Goal: Navigation & Orientation: Find specific page/section

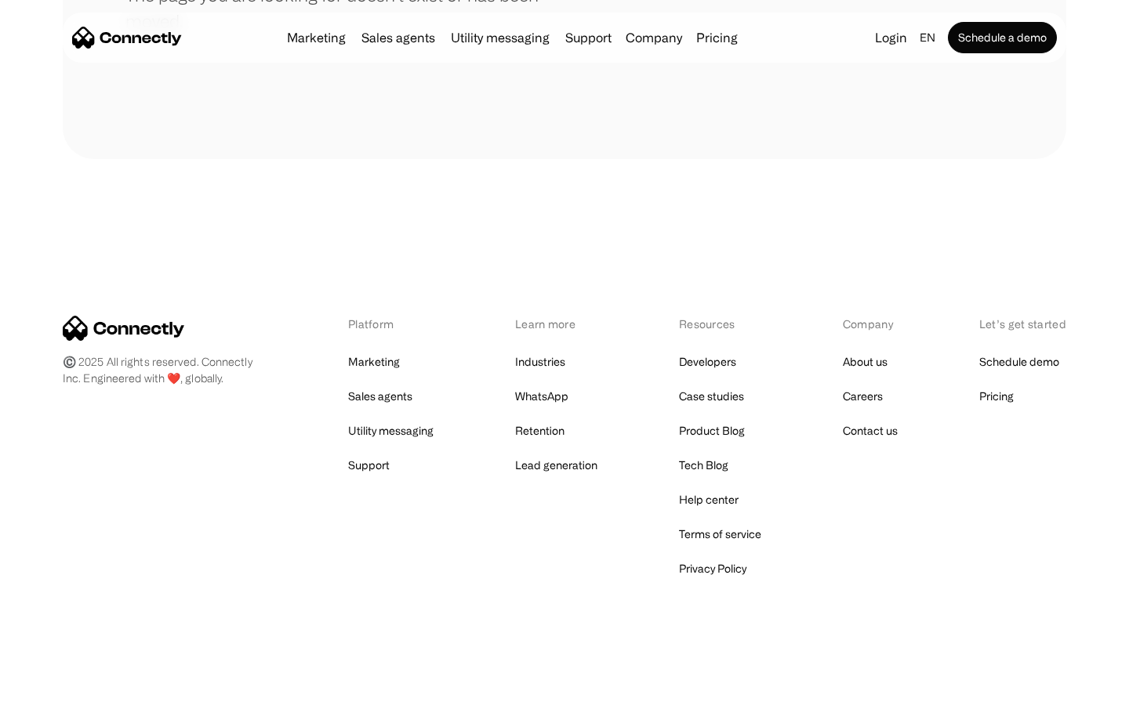
scroll to position [286, 0]
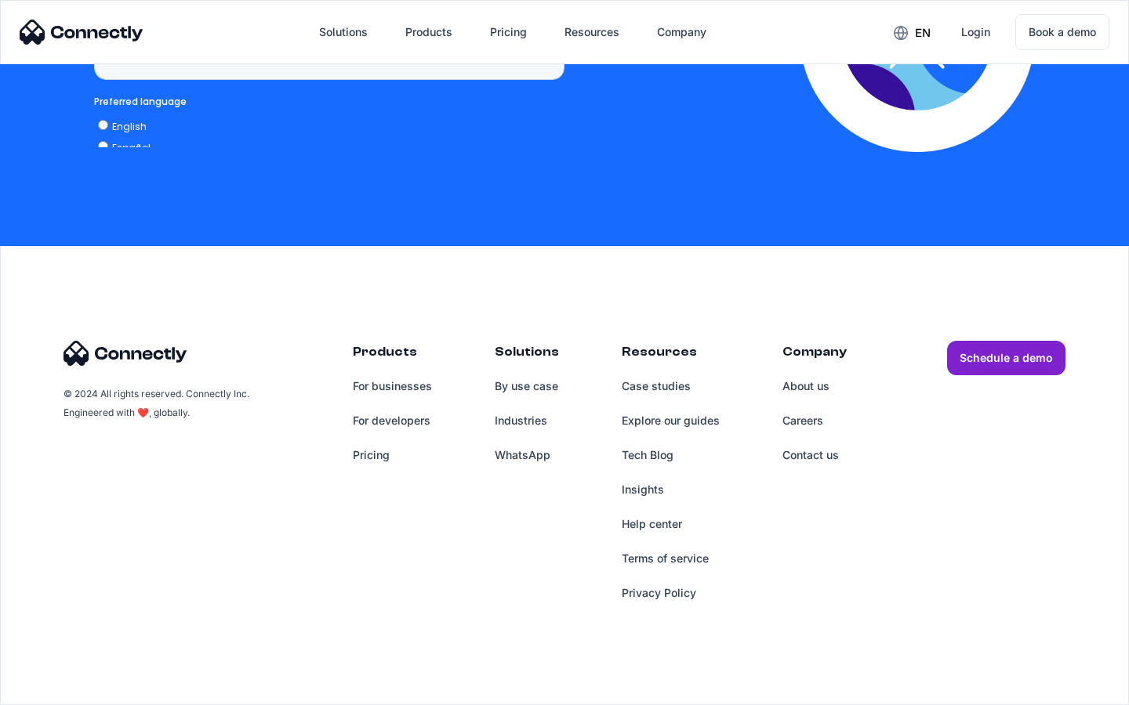
scroll to position [1188, 0]
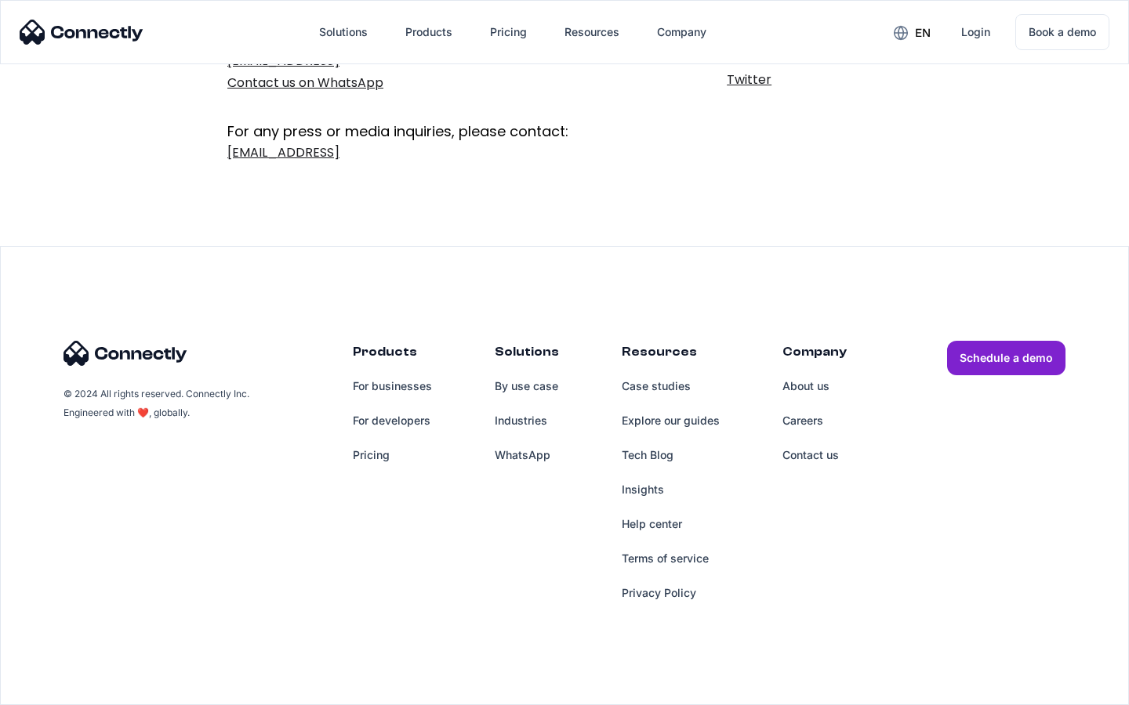
scroll to position [256, 0]
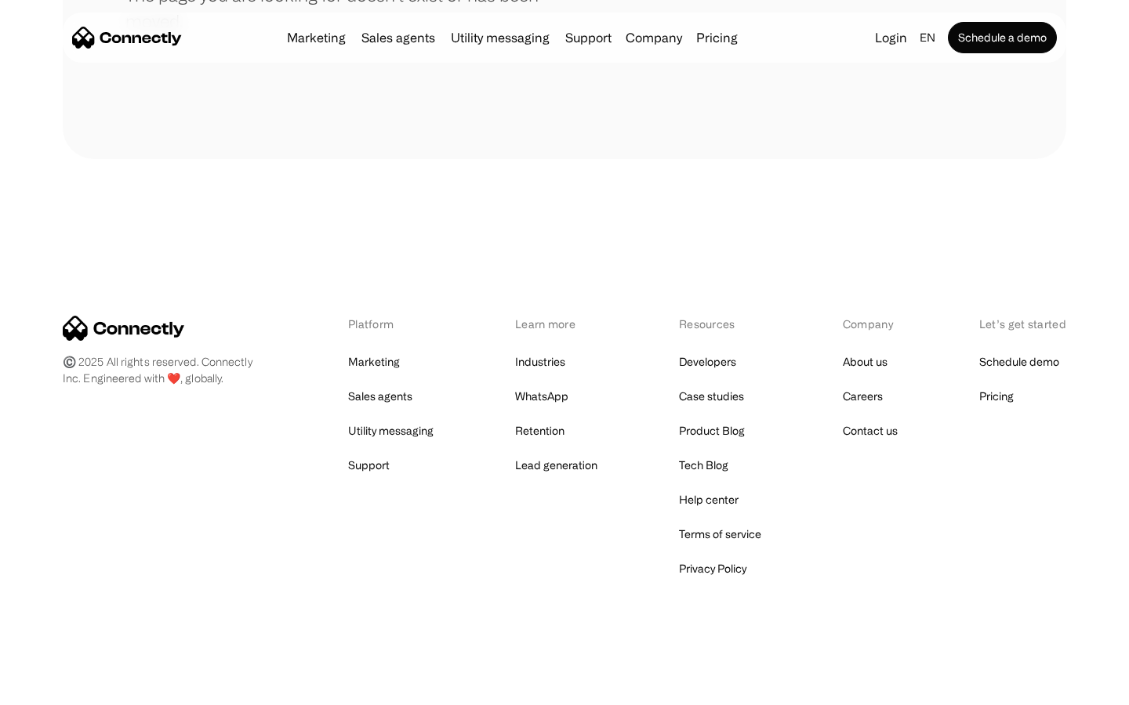
scroll to position [286, 0]
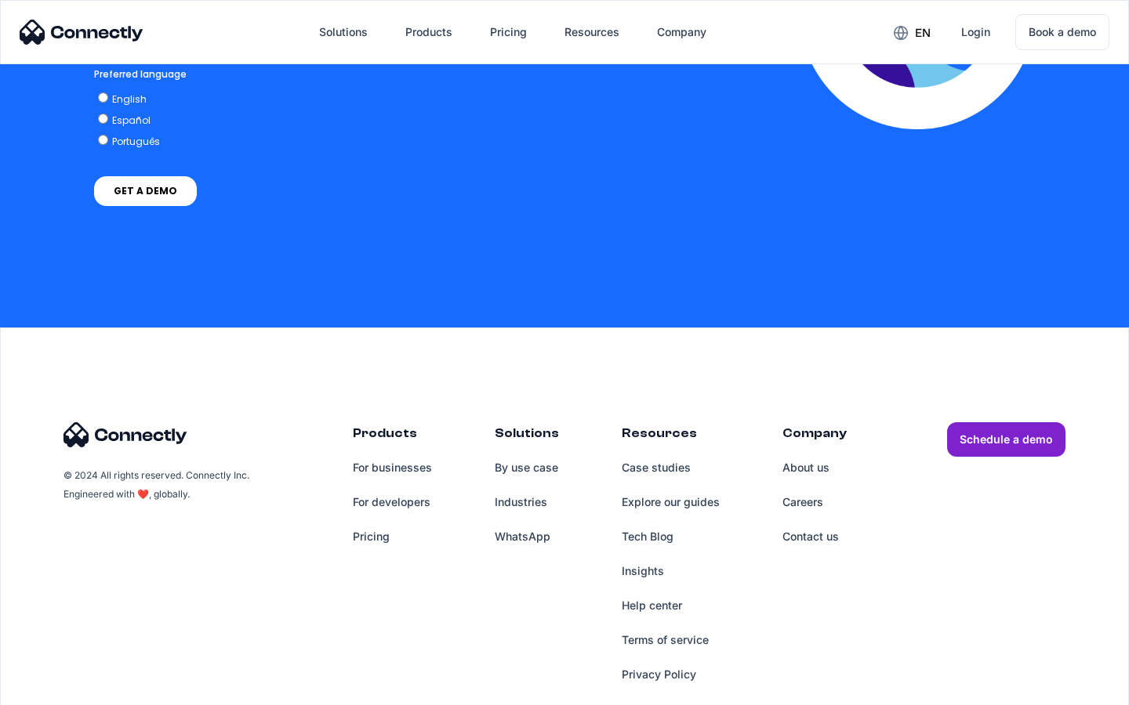
scroll to position [3458, 0]
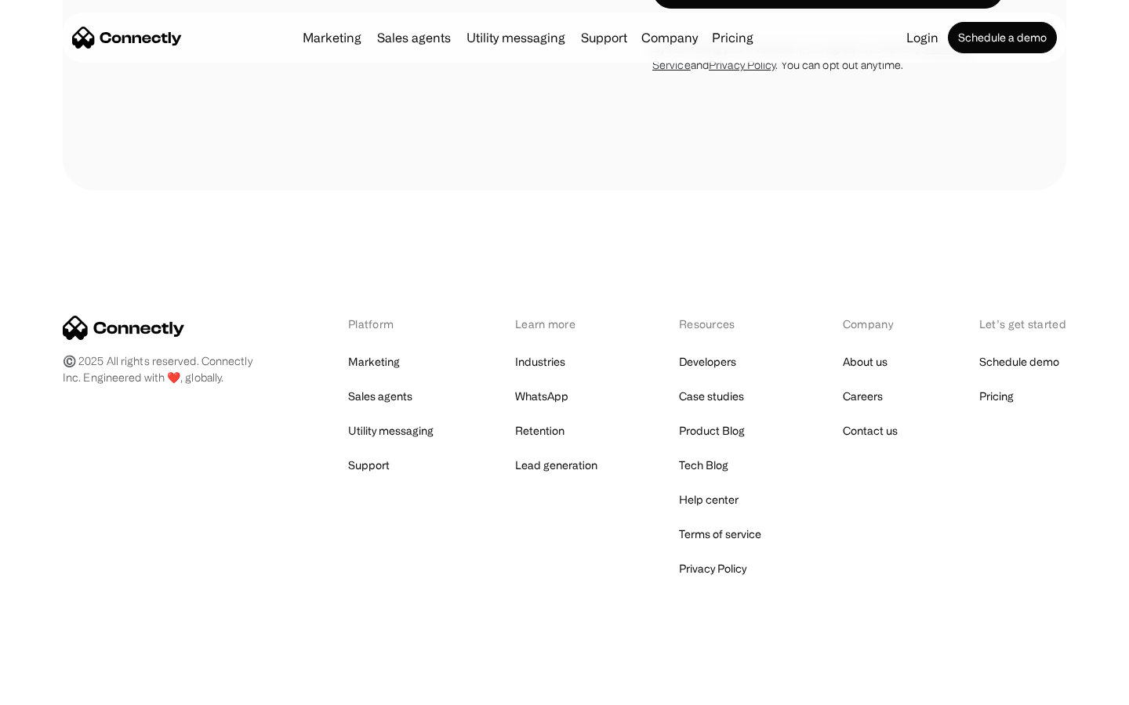
scroll to position [2650, 0]
